Goal: Information Seeking & Learning: Learn about a topic

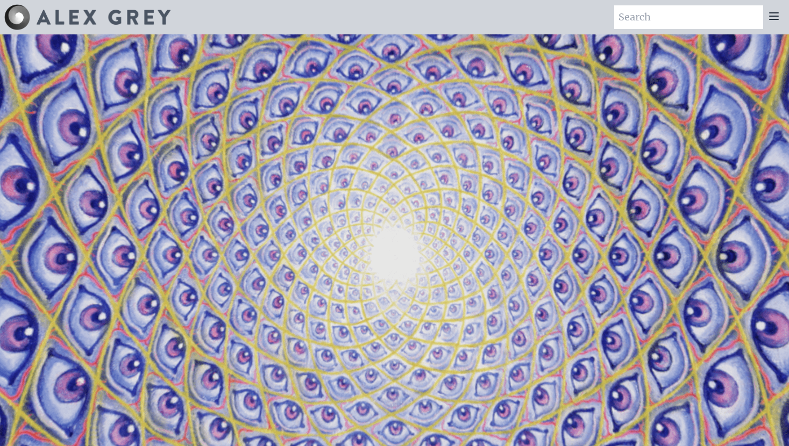
click at [773, 19] on icon at bounding box center [773, 16] width 9 height 6
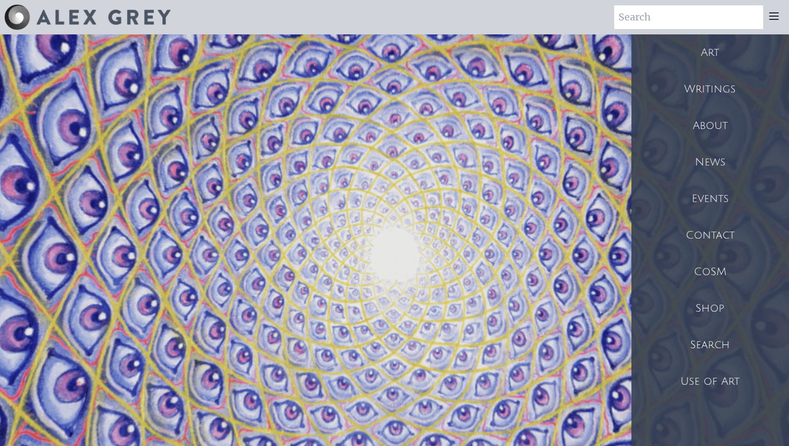
click at [738, 56] on div "Art" at bounding box center [710, 52] width 158 height 37
click at [711, 52] on div "Art" at bounding box center [710, 52] width 158 height 37
click at [710, 52] on div "Art" at bounding box center [710, 52] width 158 height 37
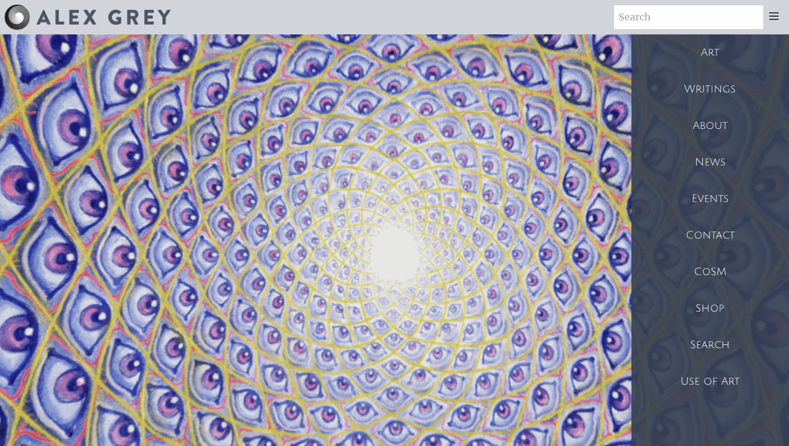
click at [701, 94] on div "Writings" at bounding box center [710, 89] width 158 height 37
click at [709, 49] on div "Art" at bounding box center [710, 52] width 158 height 37
click at [710, 49] on div "Art" at bounding box center [710, 52] width 158 height 37
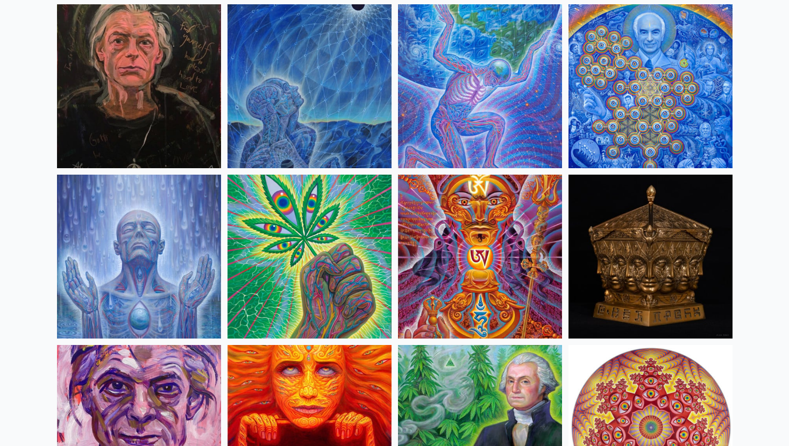
scroll to position [1473, 0]
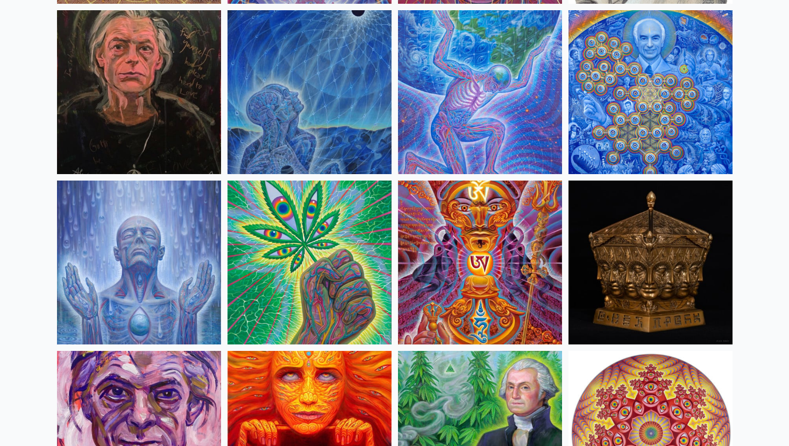
click at [494, 113] on img at bounding box center [480, 92] width 164 height 164
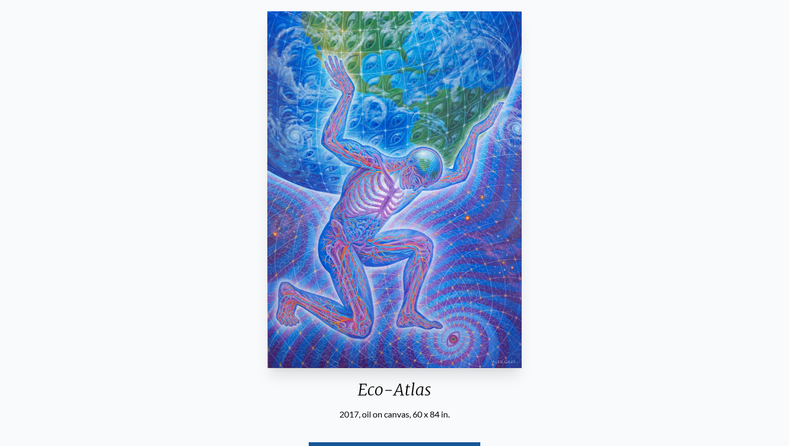
scroll to position [90, 0]
